Goal: Task Accomplishment & Management: Manage account settings

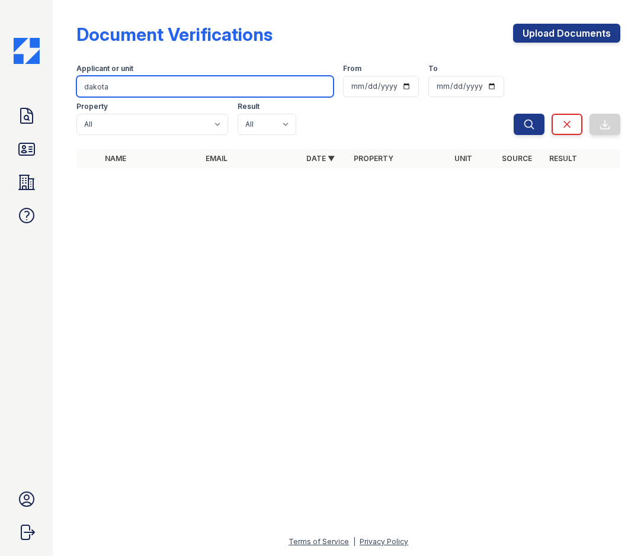
click at [180, 88] on input "dakota" at bounding box center [204, 86] width 257 height 21
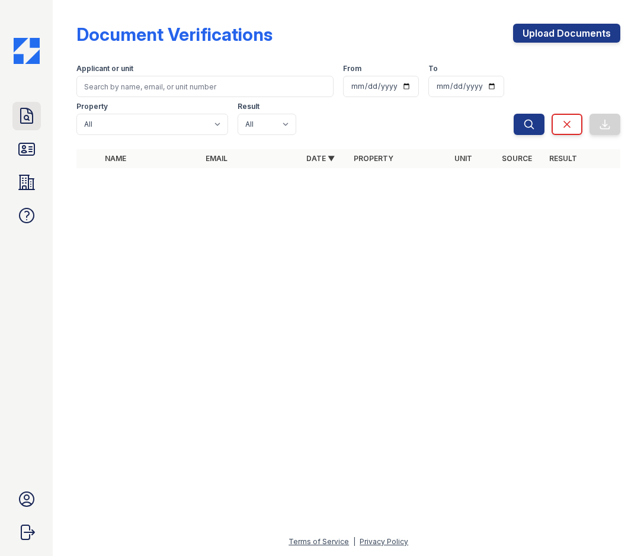
click at [35, 117] on icon at bounding box center [26, 116] width 19 height 19
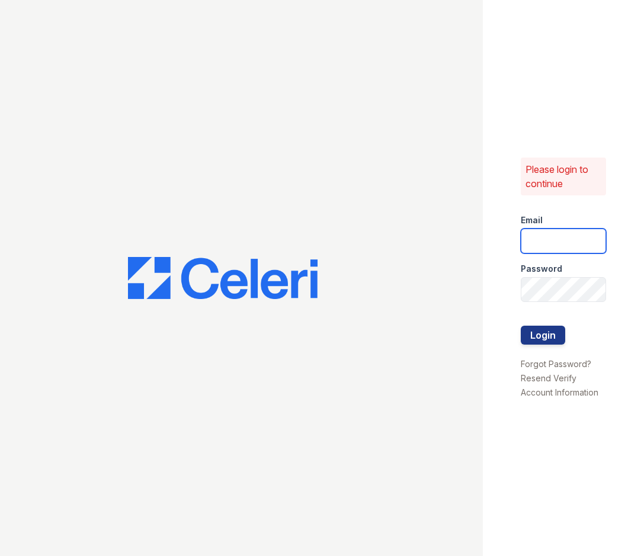
type input "[EMAIL_ADDRESS][DOMAIN_NAME]"
click at [310, 205] on div at bounding box center [241, 278] width 482 height 556
click at [459, 168] on div at bounding box center [241, 278] width 482 height 556
click at [529, 340] on button "Login" at bounding box center [542, 335] width 44 height 19
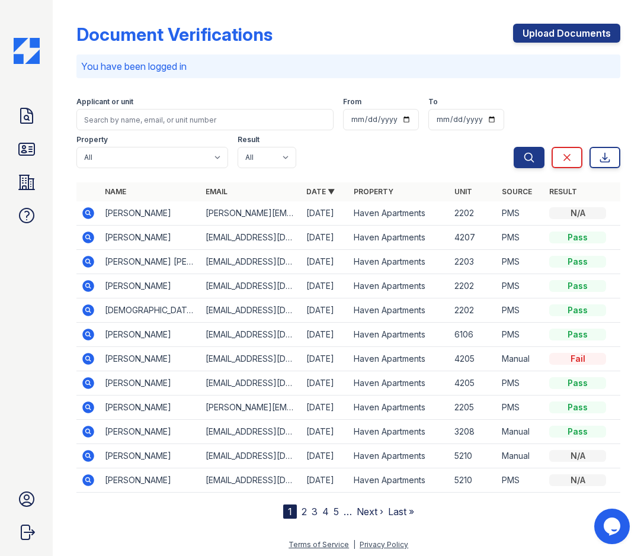
click at [86, 213] on icon at bounding box center [88, 213] width 14 height 14
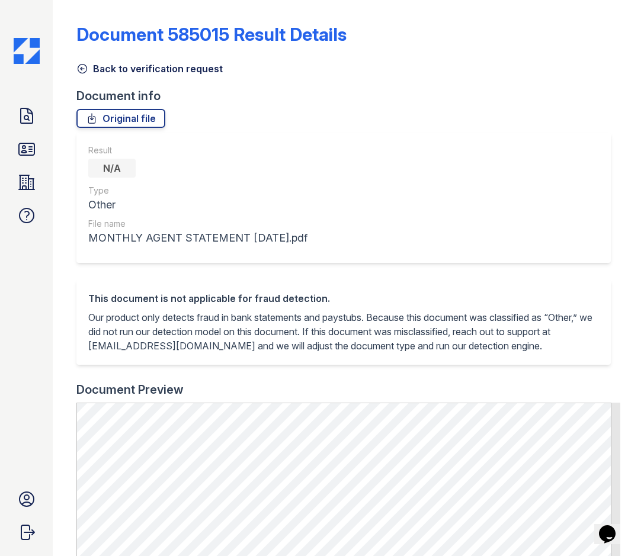
scroll to position [118, 0]
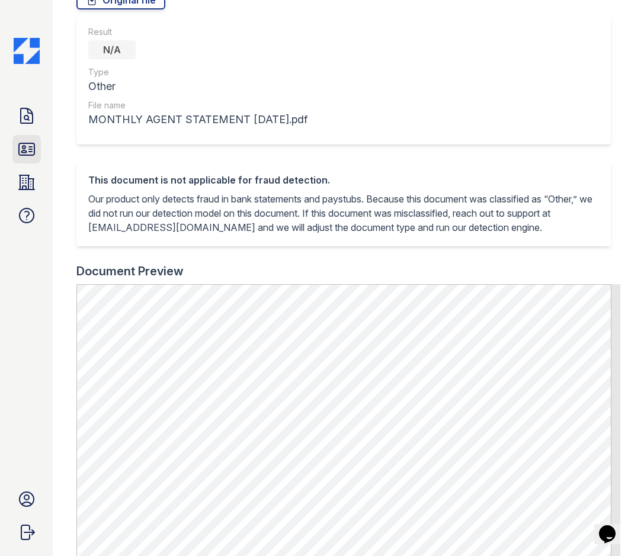
click at [40, 154] on link "ID Verifications" at bounding box center [26, 149] width 28 height 28
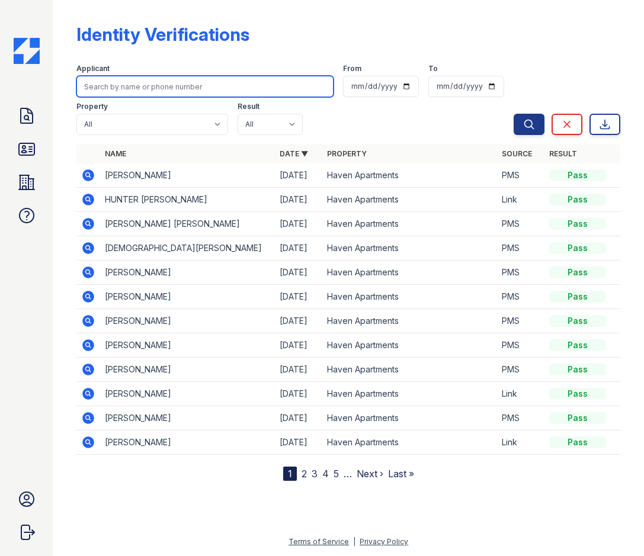
drag, startPoint x: 112, startPoint y: 92, endPoint x: 121, endPoint y: 78, distance: 17.1
click at [112, 92] on input "search" at bounding box center [204, 86] width 257 height 21
type input "[PERSON_NAME]"
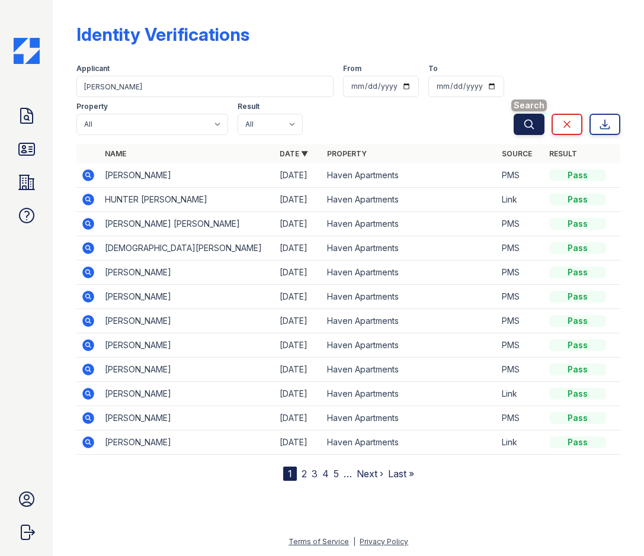
click at [539, 117] on button "Search" at bounding box center [528, 124] width 31 height 21
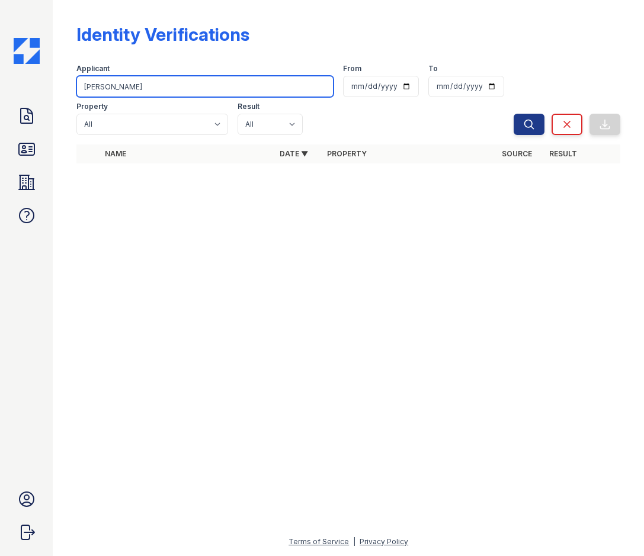
click at [171, 89] on input "kevin" at bounding box center [204, 86] width 257 height 21
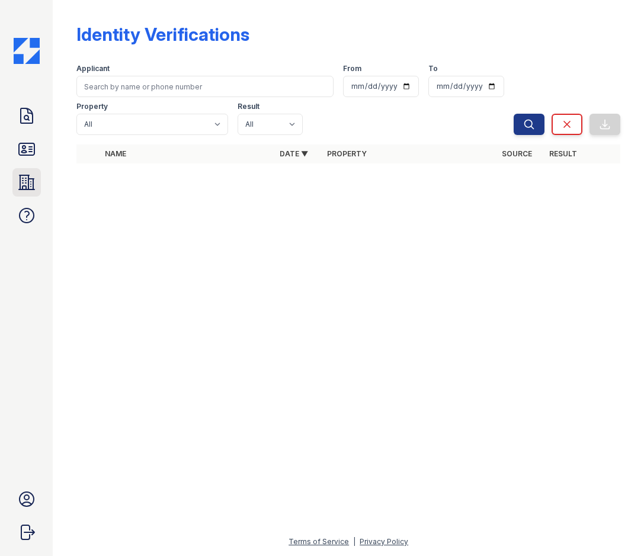
click at [20, 185] on icon at bounding box center [26, 182] width 15 height 14
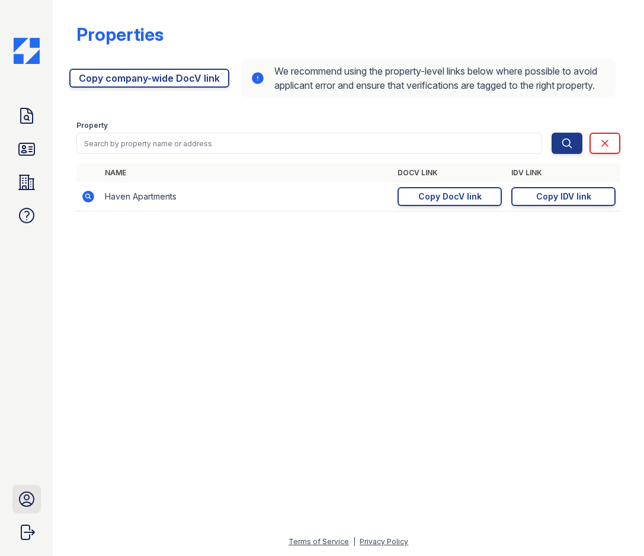
click at [33, 506] on icon at bounding box center [26, 499] width 19 height 19
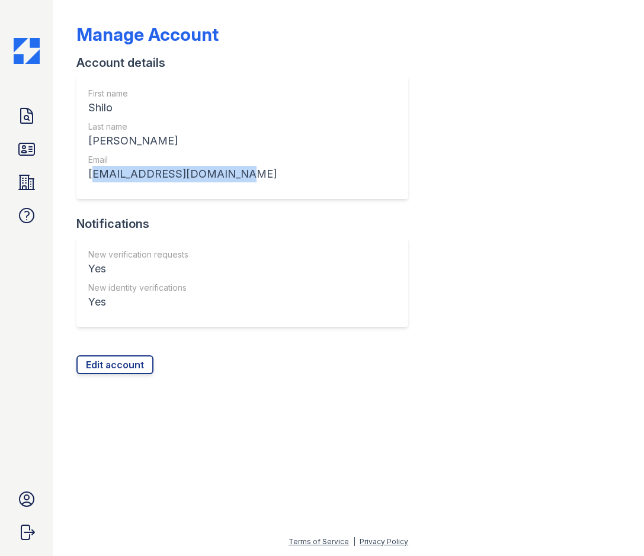
drag, startPoint x: 89, startPoint y: 178, endPoint x: 265, endPoint y: 182, distance: 176.5
click at [265, 182] on div "First name Shilo Last name Williams Email haven1@cafmanagement.com" at bounding box center [242, 137] width 332 height 123
drag, startPoint x: 265, startPoint y: 182, endPoint x: 189, endPoint y: 263, distance: 111.0
click at [189, 263] on div "New verification requests Yes New identity verifications Yes" at bounding box center [242, 282] width 332 height 90
click at [469, 270] on div "Manage Account Account details First name Shilo Last name Williams Email haven1…" at bounding box center [347, 189] width 543 height 369
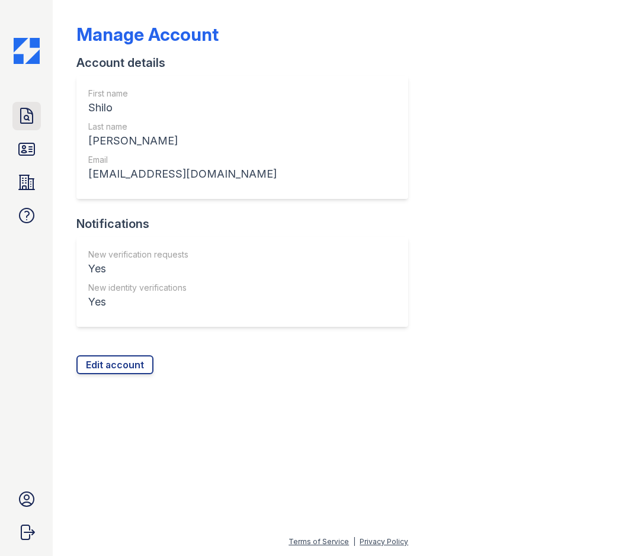
click at [20, 124] on icon at bounding box center [26, 116] width 19 height 19
